Goal: Task Accomplishment & Management: Complete application form

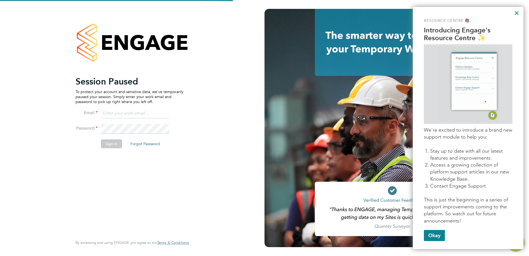
type input "carla.joyce@vistry.co.uk"
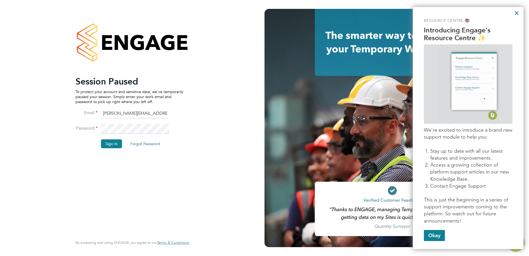
click at [118, 143] on button "Sign In" at bounding box center [111, 143] width 21 height 9
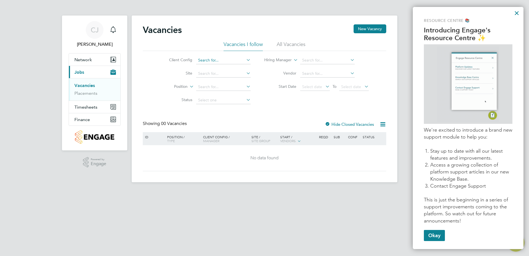
click at [208, 60] on input at bounding box center [223, 60] width 54 height 8
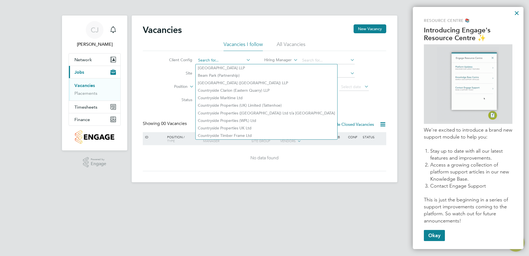
click at [209, 60] on input at bounding box center [223, 60] width 54 height 8
click at [309, 60] on input at bounding box center [327, 60] width 54 height 8
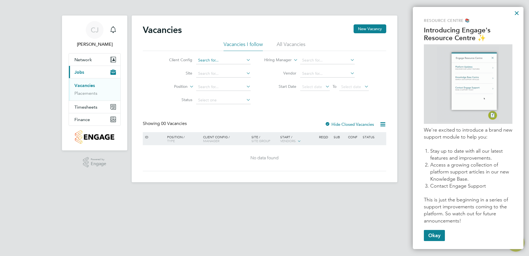
click at [220, 59] on input at bounding box center [223, 60] width 54 height 8
type input "t"
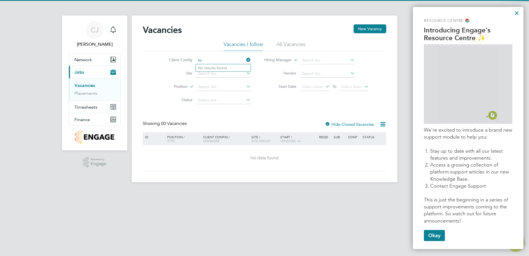
type input "t"
type input "b"
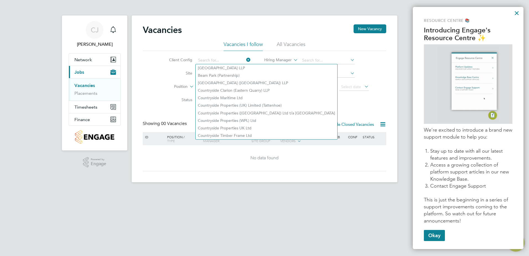
click at [320, 68] on li "Vendor" at bounding box center [316, 73] width 118 height 13
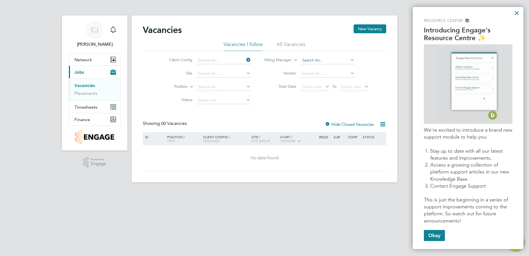
click at [322, 60] on input at bounding box center [327, 60] width 54 height 8
click at [301, 87] on li "[PERSON_NAME]" at bounding box center [334, 90] width 68 height 7
type input "[PERSON_NAME]"
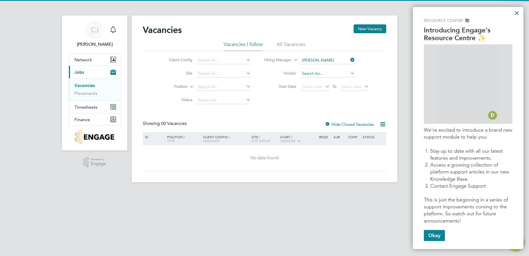
click at [317, 74] on input at bounding box center [327, 74] width 54 height 8
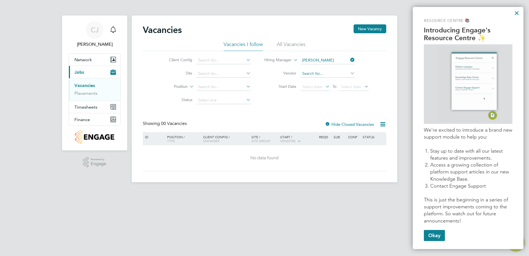
click at [323, 72] on input at bounding box center [327, 74] width 54 height 8
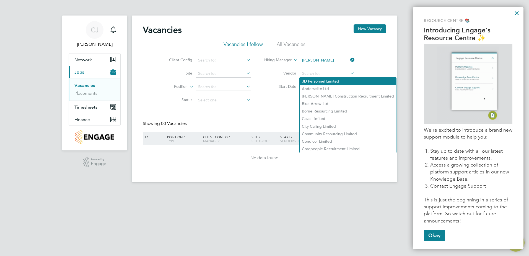
type input "a"
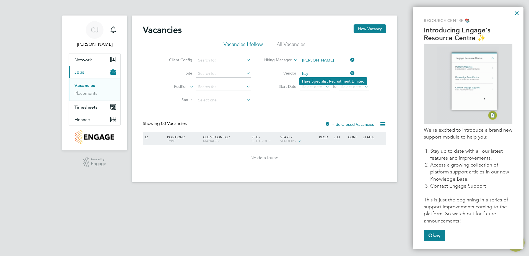
click at [319, 79] on li "Hay s Specialist Recruitment Limited" at bounding box center [333, 80] width 67 height 7
type input "[PERSON_NAME] Specialist Recruitment Limited"
click at [313, 88] on span "Select date" at bounding box center [312, 86] width 20 height 5
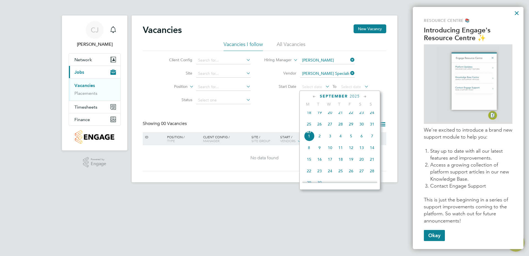
click at [308, 126] on span "25" at bounding box center [309, 124] width 11 height 11
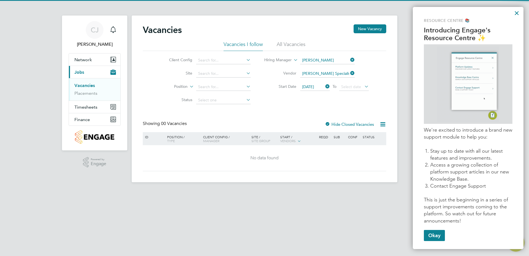
click at [363, 87] on icon at bounding box center [363, 86] width 0 height 8
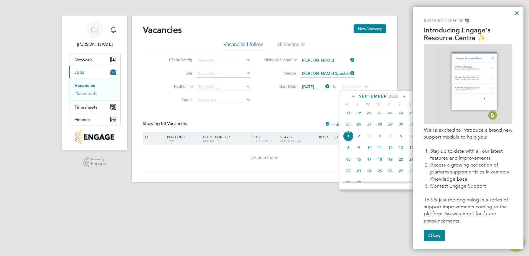
click at [391, 128] on span "29" at bounding box center [390, 124] width 11 height 11
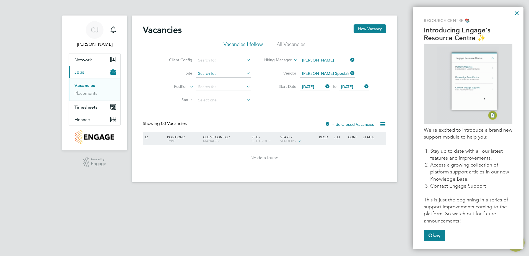
click at [208, 72] on input at bounding box center [223, 74] width 54 height 8
type input "b"
click at [213, 79] on li "Tavistock (The Tors ) P2" at bounding box center [223, 80] width 55 height 7
type input "Tavistock (The Tors) P2"
click at [218, 86] on input at bounding box center [223, 87] width 54 height 8
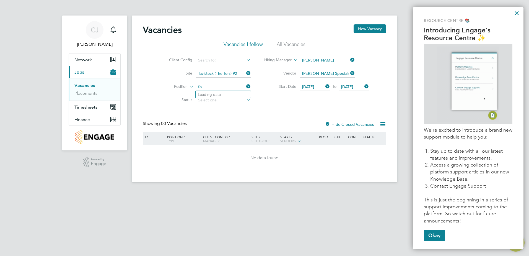
type input "f"
click at [237, 86] on input at bounding box center [223, 87] width 54 height 8
click at [220, 104] on li "Status" at bounding box center [205, 99] width 104 height 13
click at [222, 101] on input at bounding box center [223, 100] width 54 height 8
click at [188, 85] on icon at bounding box center [188, 84] width 0 height 5
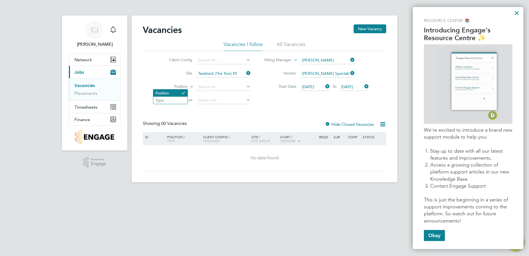
click at [166, 91] on li "Position" at bounding box center [170, 92] width 34 height 7
click at [225, 87] on input at bounding box center [223, 87] width 54 height 8
type input "Forklift"
click at [211, 82] on li "Position" at bounding box center [205, 86] width 104 height 13
click at [216, 86] on input at bounding box center [223, 87] width 54 height 8
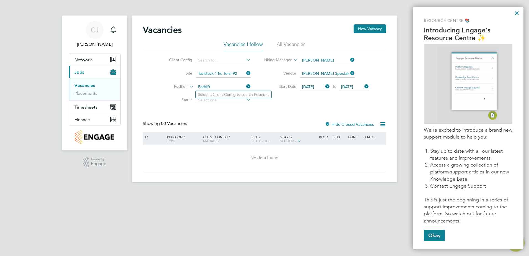
click at [222, 87] on input "Forklift" at bounding box center [223, 87] width 54 height 8
type input "Forklift"
click at [222, 106] on li "Status" at bounding box center [205, 99] width 104 height 13
click at [224, 100] on input at bounding box center [223, 100] width 54 height 8
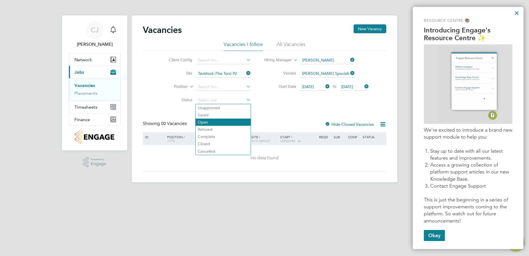
click at [220, 123] on li "Open" at bounding box center [223, 121] width 55 height 7
type input "Open"
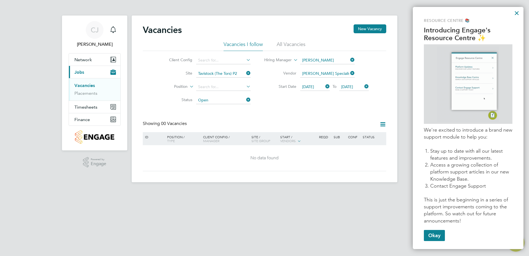
click at [437, 241] on div "Resource Centre 📚 Introducing Engage's Resource Centre ✨ We're excited to intro…" at bounding box center [468, 128] width 111 height 242
click at [435, 236] on button "Okay" at bounding box center [434, 235] width 21 height 11
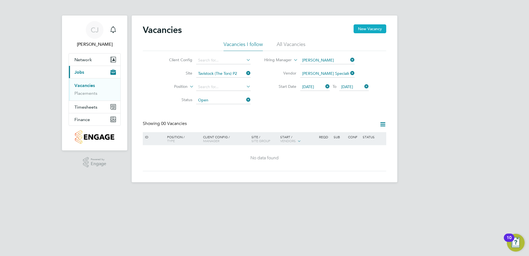
click at [370, 27] on button "New Vacancy" at bounding box center [369, 28] width 33 height 9
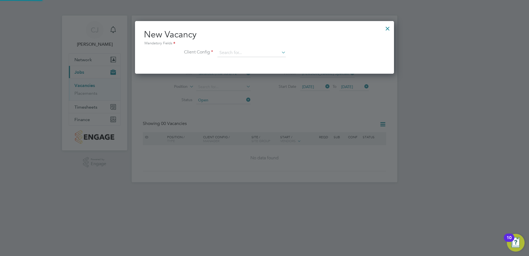
scroll to position [53, 259]
click at [268, 52] on input at bounding box center [251, 53] width 68 height 8
type input "h"
type input "t"
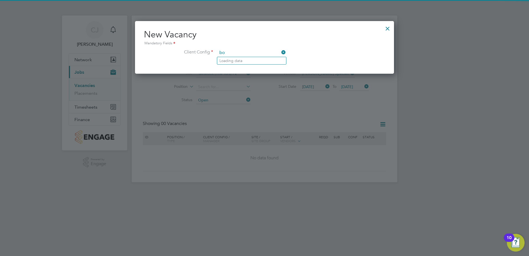
type input "b"
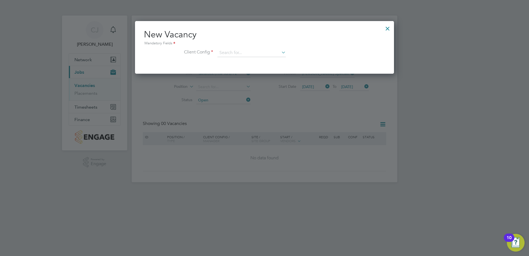
click at [258, 117] on li "Countryside Properties UK Ltd" at bounding box center [288, 120] width 142 height 7
type input "Countryside Properties UK Ltd"
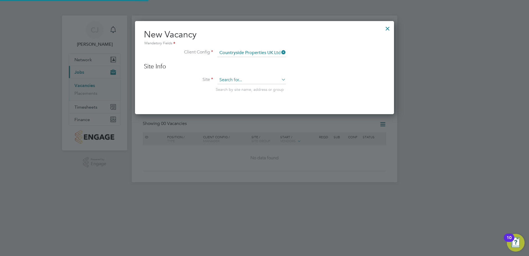
click at [257, 84] on div "Vacancies New Vacancy Vacancies I follow All Vacancies Client Config Site Tavis…" at bounding box center [264, 98] width 265 height 166
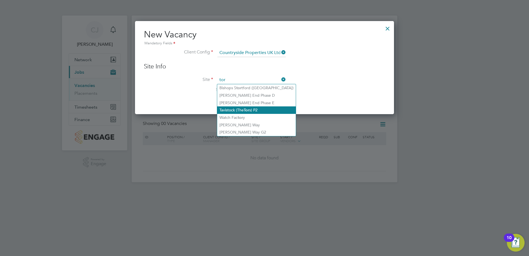
click at [252, 108] on li "Tavistock (The Tor s) P2" at bounding box center [256, 109] width 79 height 7
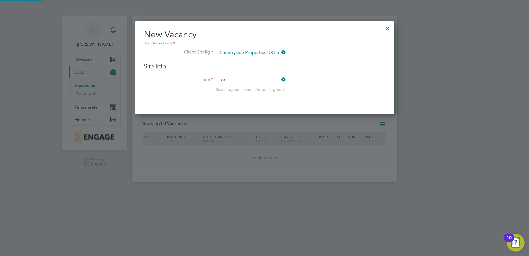
type input "Tavistock (The Tors) P2"
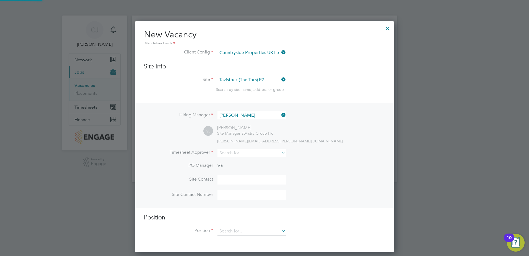
scroll to position [231, 259]
click at [239, 154] on input at bounding box center [251, 153] width 68 height 8
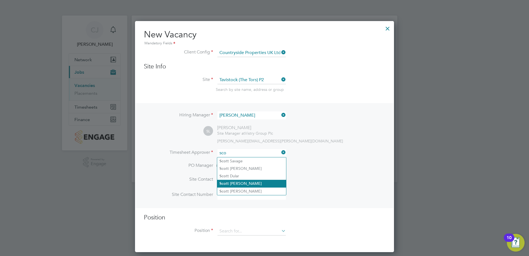
click at [231, 182] on li "Sco tt [PERSON_NAME]" at bounding box center [251, 182] width 69 height 7
type input "[PERSON_NAME]"
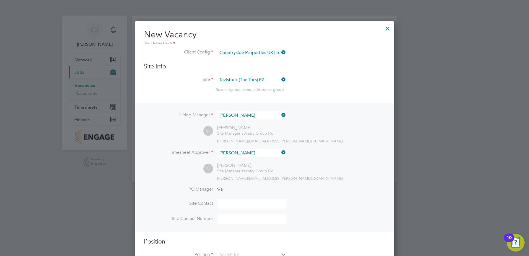
scroll to position [255, 259]
click at [238, 204] on input at bounding box center [251, 204] width 68 height 10
type input "s"
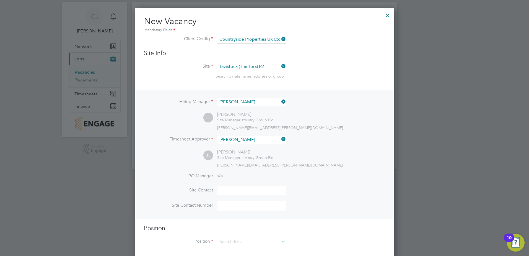
scroll to position [20, 0]
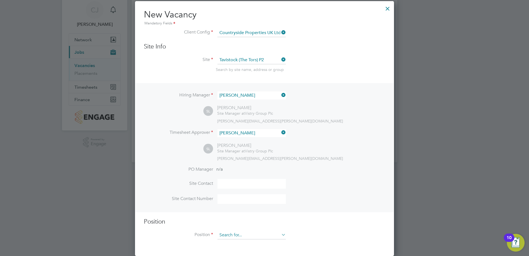
click at [236, 232] on input at bounding box center [251, 235] width 68 height 8
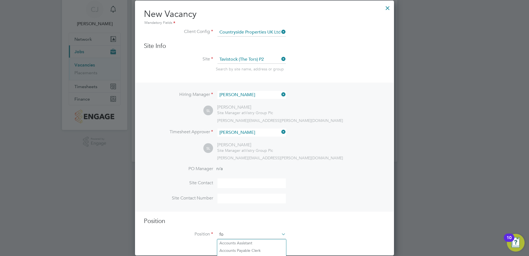
scroll to position [797, 259]
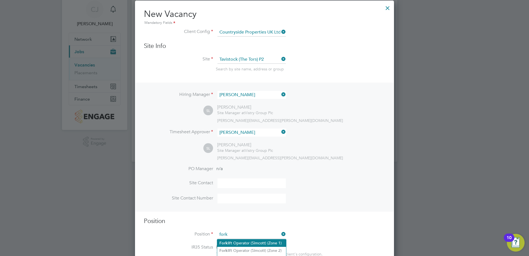
click at [248, 240] on li "Fork lift Operator (Simcott) (Zone 1)" at bounding box center [251, 242] width 69 height 7
type input "Forklift Operator (Simcott) (Zone 1)"
type textarea "- Operate construction machinery - Delivering large quantities of materials to …"
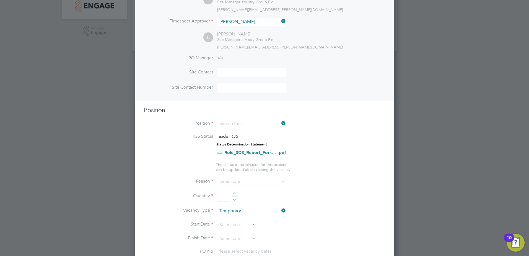
scroll to position [77, 0]
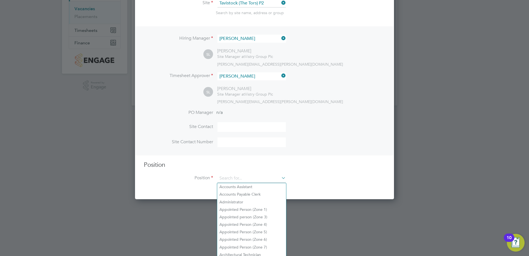
click at [356, 118] on li "PO Manager n/a" at bounding box center [264, 116] width 241 height 12
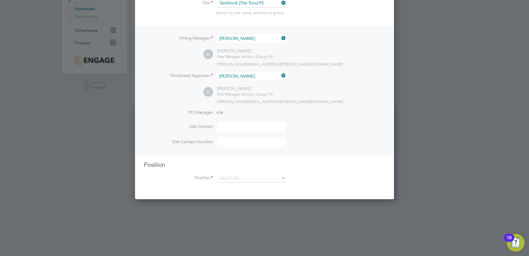
scroll to position [20, 0]
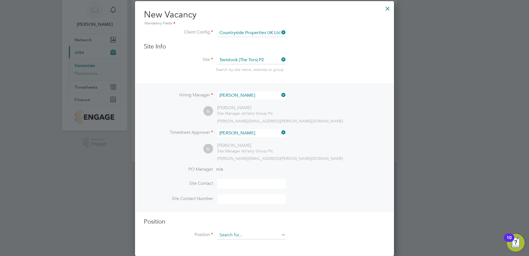
click at [255, 233] on input at bounding box center [251, 235] width 68 height 8
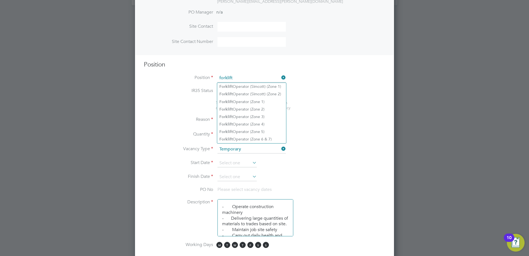
scroll to position [186, 0]
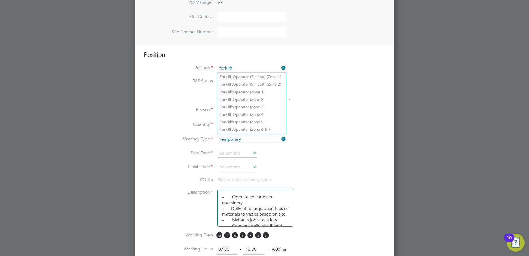
type input "forklift"
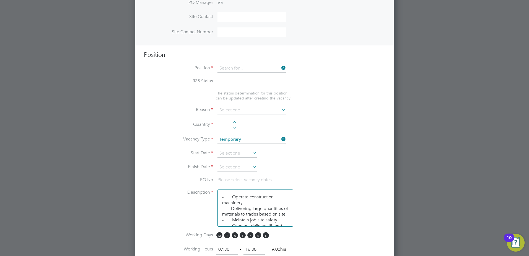
scroll to position [20, 0]
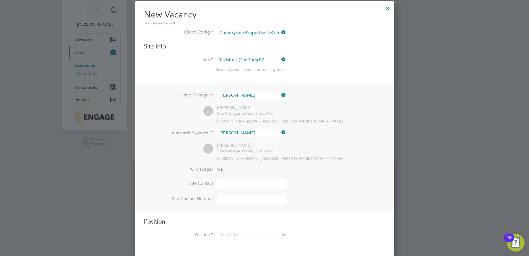
type input "Appointed Person (Zone 5)"
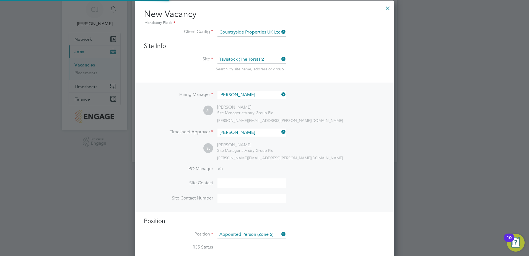
type textarea "- The Appointed Person (AP) shall ensure that the Construction Phase Lifting Pl…"
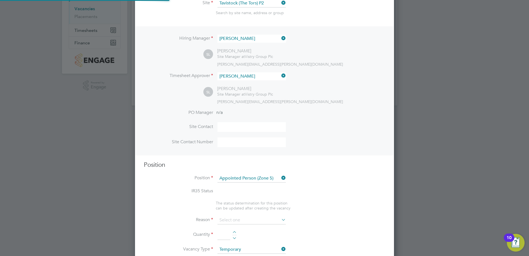
scroll to position [0, 0]
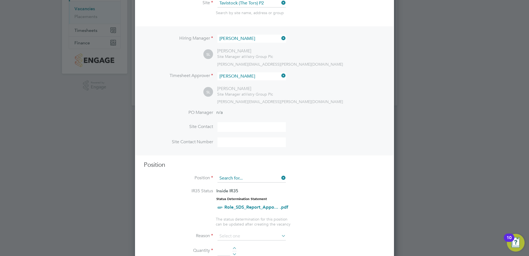
click at [268, 178] on input at bounding box center [251, 178] width 68 height 8
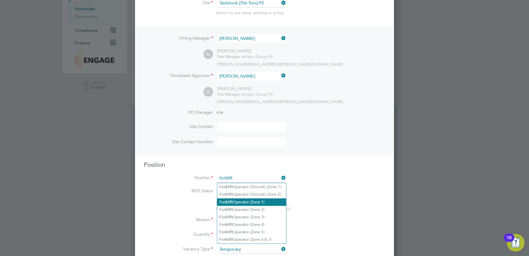
click at [255, 200] on li "Forklift Operator (Zone 1)" at bounding box center [251, 201] width 69 height 7
type input "Forklift Operator (Zone 1)"
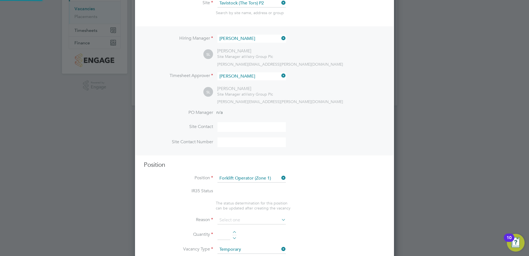
type textarea "• Operate construction machinery • Delivering large quantities of materials to …"
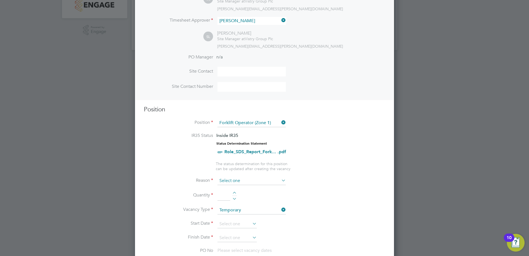
click at [248, 181] on input at bounding box center [251, 180] width 68 height 8
click at [310, 204] on li "Quantity" at bounding box center [264, 197] width 241 height 15
drag, startPoint x: 268, startPoint y: 182, endPoint x: 264, endPoint y: 183, distance: 4.6
click at [268, 181] on input at bounding box center [251, 180] width 68 height 8
click at [245, 191] on li "Sick" at bounding box center [251, 188] width 69 height 7
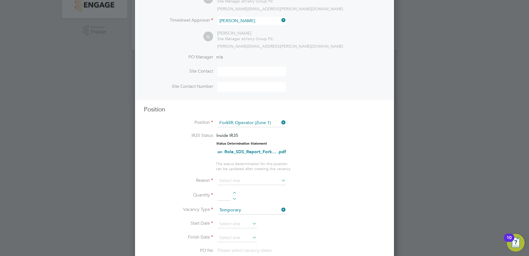
type input "Sick"
click at [225, 196] on input at bounding box center [223, 195] width 13 height 10
type input "1"
click at [231, 193] on li "Quantity 1" at bounding box center [264, 197] width 241 height 15
click at [240, 226] on input at bounding box center [236, 224] width 39 height 8
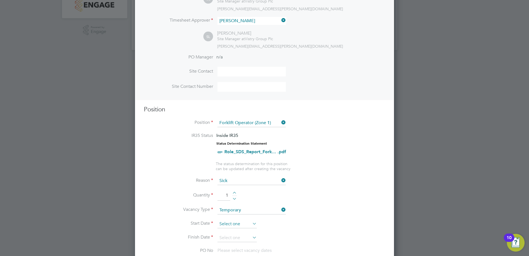
scroll to position [168, 0]
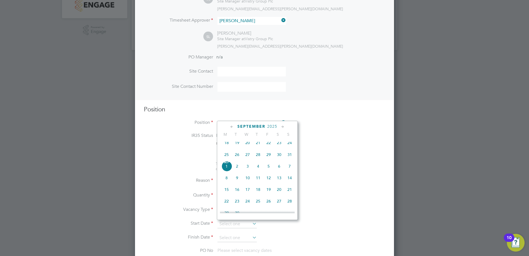
click at [227, 157] on span "25" at bounding box center [226, 154] width 11 height 11
type input "[DATE]"
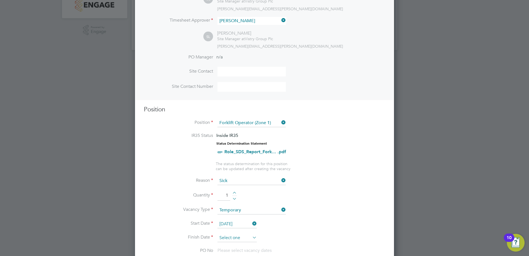
click at [235, 241] on input at bounding box center [236, 237] width 39 height 8
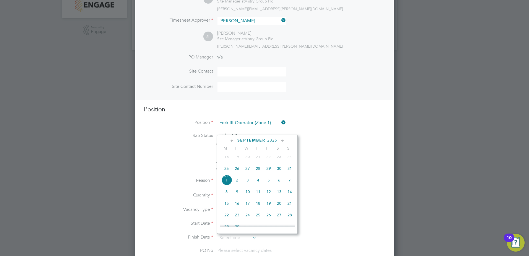
click at [270, 173] on span "29" at bounding box center [268, 168] width 11 height 11
type input "[DATE]"
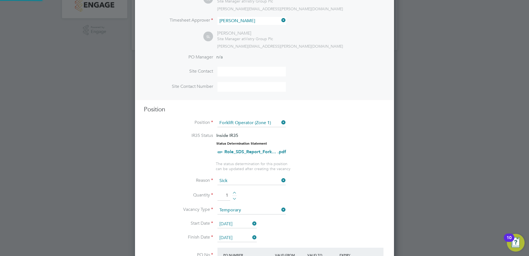
scroll to position [9, 52]
click at [238, 223] on input "[DATE]" at bounding box center [236, 224] width 39 height 8
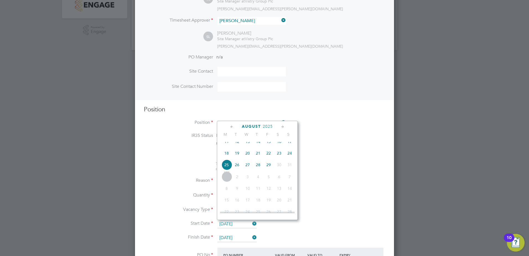
click at [268, 155] on span "22" at bounding box center [268, 153] width 11 height 11
type input "[DATE]"
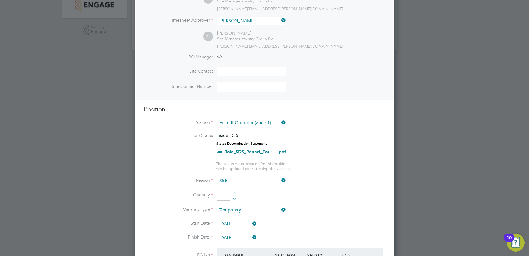
click at [339, 209] on li "Vacancy Type Temporary" at bounding box center [264, 213] width 241 height 14
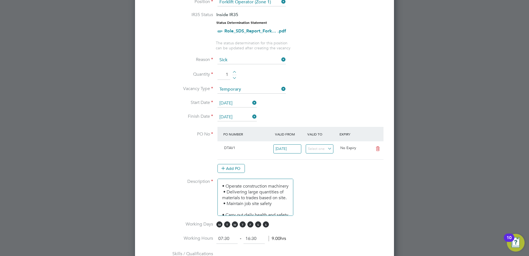
scroll to position [270, 0]
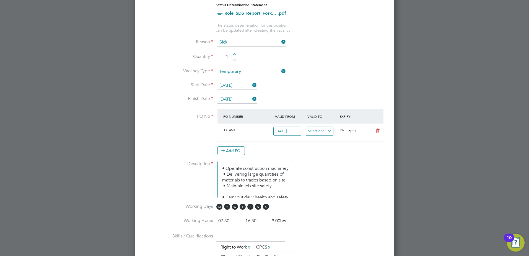
click at [319, 133] on input at bounding box center [320, 130] width 28 height 9
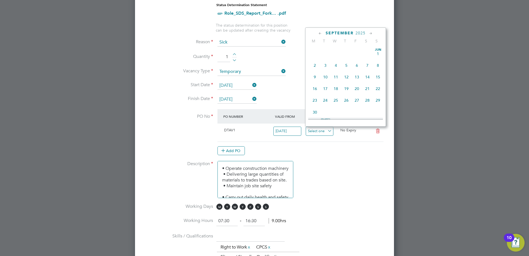
scroll to position [168, 0]
click at [359, 66] on span "29" at bounding box center [356, 61] width 11 height 11
click at [329, 132] on input "[DATE]" at bounding box center [320, 130] width 28 height 9
click at [317, 88] on span "[DATE]" at bounding box center [314, 83] width 11 height 11
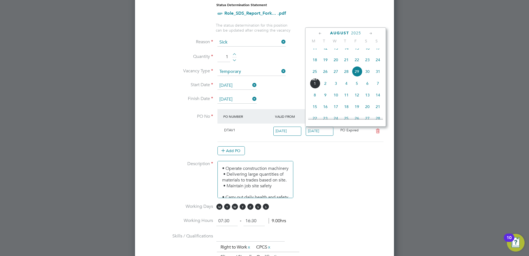
type input "[DATE]"
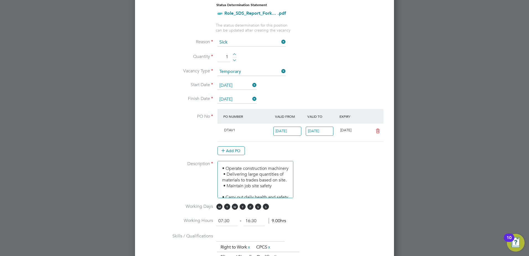
click at [329, 171] on li "Description • Operate construction machinery • Delivering large quantities of m…" at bounding box center [264, 182] width 241 height 43
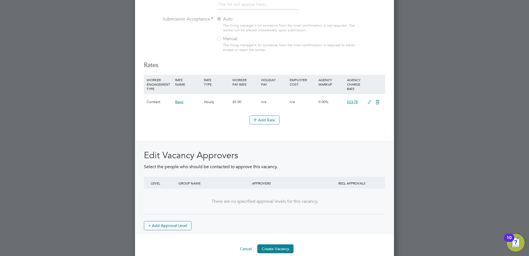
scroll to position [631, 0]
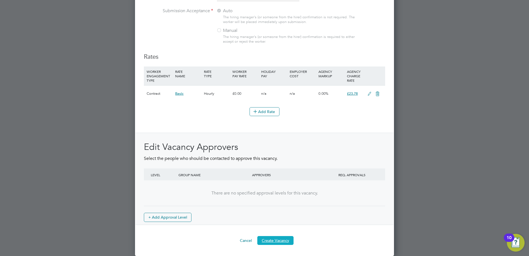
click at [283, 238] on button "Create Vacancy" at bounding box center [275, 240] width 36 height 9
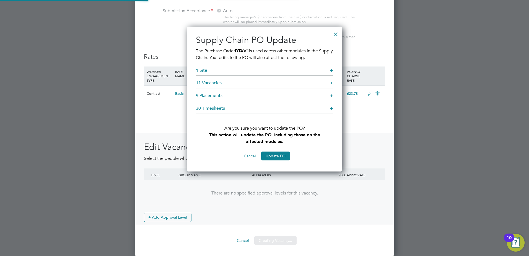
scroll to position [145, 155]
click at [276, 157] on button "Update PO" at bounding box center [275, 155] width 29 height 9
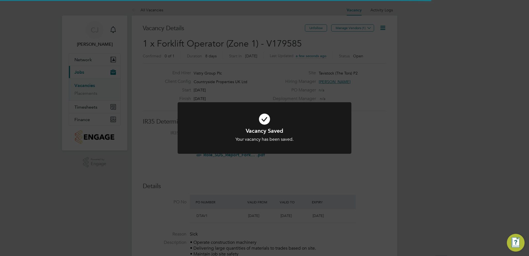
scroll to position [9, 52]
